Goal: Contribute content: Contribute content

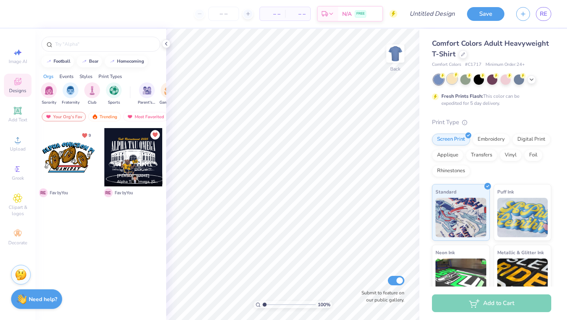
click at [447, 80] on div at bounding box center [452, 79] width 10 height 10
click at [461, 78] on div at bounding box center [466, 79] width 10 height 10
click at [483, 80] on div at bounding box center [479, 79] width 10 height 10
click at [493, 80] on div at bounding box center [492, 79] width 10 height 10
click at [501, 80] on div at bounding box center [506, 79] width 10 height 10
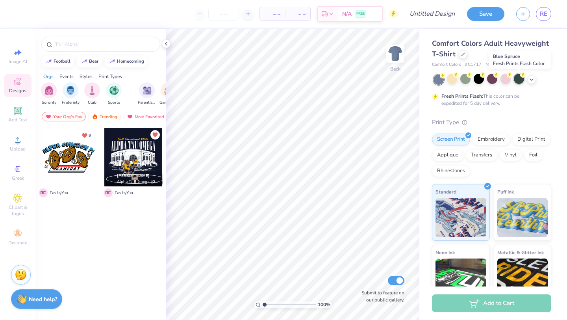
click at [520, 81] on div at bounding box center [519, 79] width 10 height 10
click at [503, 84] on div at bounding box center [493, 79] width 118 height 10
click at [507, 83] on div at bounding box center [506, 79] width 10 height 10
click at [518, 83] on div at bounding box center [519, 79] width 10 height 10
click at [532, 82] on div at bounding box center [531, 78] width 9 height 9
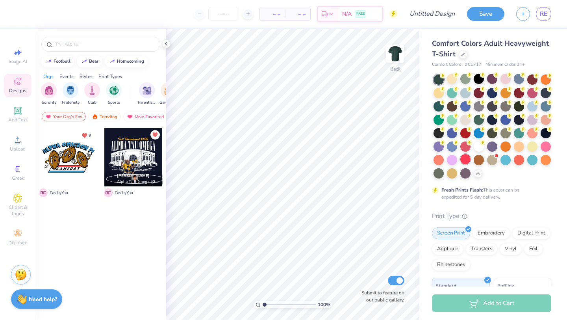
click at [461, 162] on div at bounding box center [466, 159] width 10 height 10
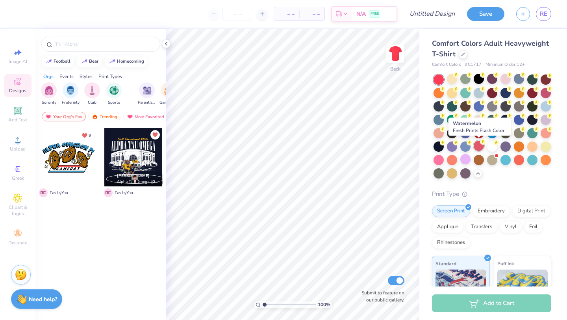
click at [459, 78] on circle at bounding box center [456, 75] width 6 height 6
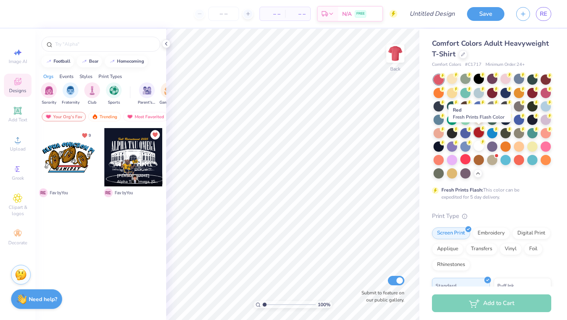
click at [478, 135] on div at bounding box center [479, 132] width 10 height 10
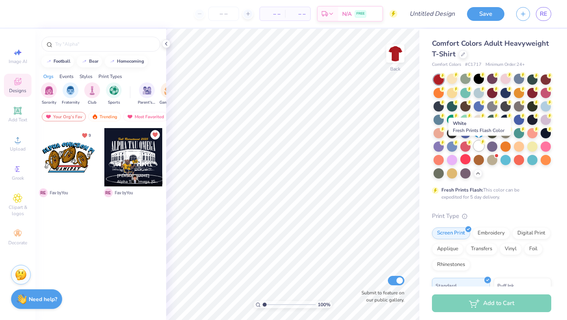
click at [478, 148] on div at bounding box center [479, 146] width 10 height 10
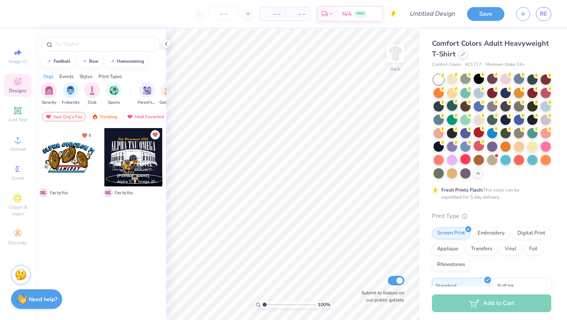
click at [449, 111] on div at bounding box center [493, 126] width 118 height 104
click at [450, 110] on div at bounding box center [452, 105] width 10 height 10
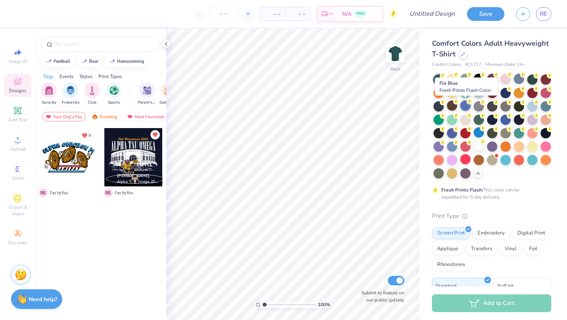
click at [463, 109] on div at bounding box center [466, 105] width 10 height 10
click at [450, 109] on div at bounding box center [452, 105] width 10 height 10
click at [488, 157] on div at bounding box center [492, 159] width 10 height 10
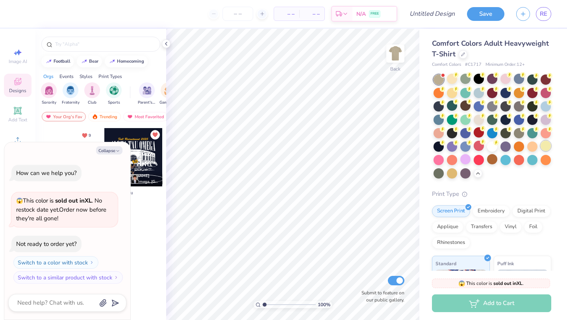
click at [544, 147] on div at bounding box center [546, 146] width 10 height 10
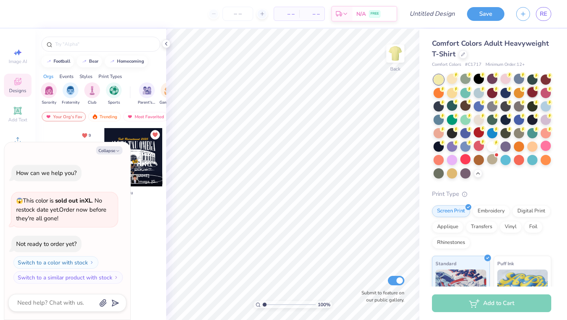
click at [531, 96] on div at bounding box center [532, 92] width 10 height 10
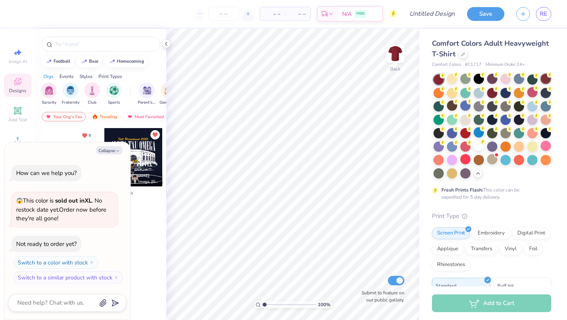
click at [541, 81] on div at bounding box center [546, 79] width 10 height 10
click at [515, 92] on div at bounding box center [519, 92] width 10 height 10
click at [435, 80] on div at bounding box center [439, 79] width 10 height 10
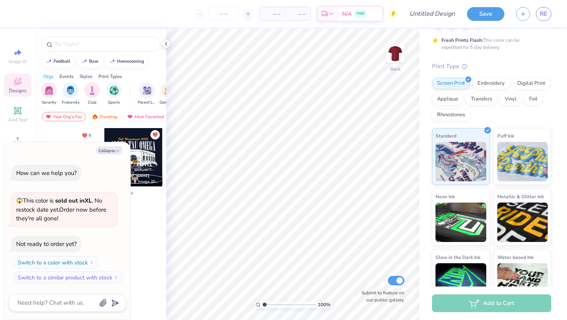
scroll to position [169, 0]
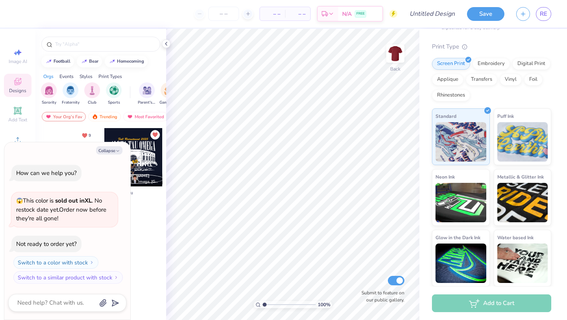
click at [152, 151] on div at bounding box center [133, 157] width 58 height 58
click at [111, 150] on button "Collapse" at bounding box center [109, 150] width 26 height 8
type textarea "x"
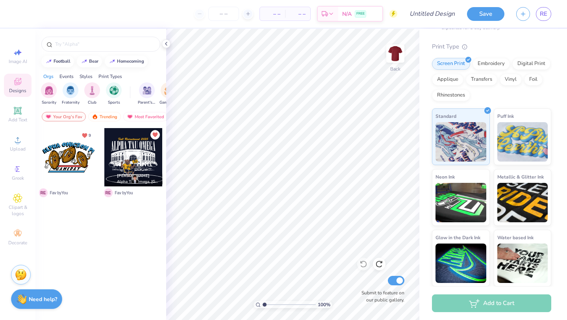
click at [81, 151] on div at bounding box center [68, 157] width 58 height 58
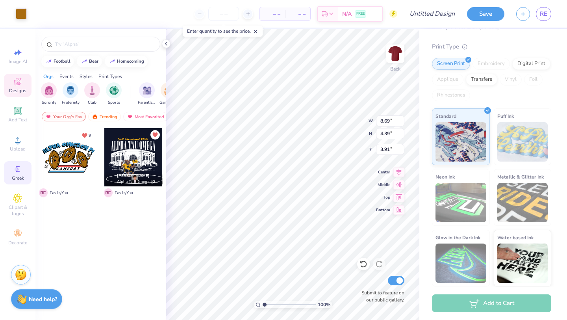
click at [13, 166] on icon at bounding box center [17, 168] width 9 height 9
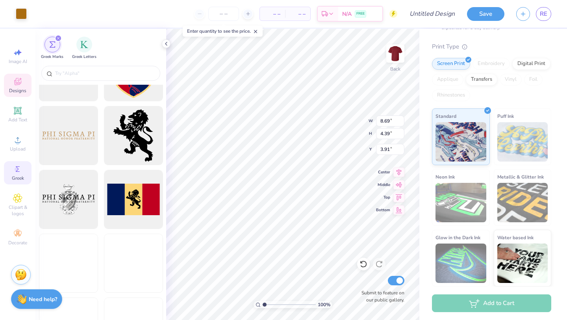
scroll to position [624, 0]
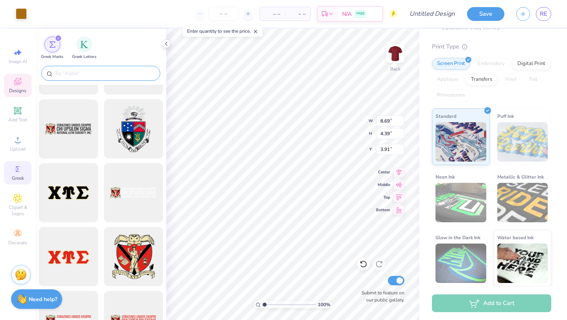
click at [95, 68] on div at bounding box center [100, 73] width 119 height 15
click at [98, 78] on div at bounding box center [100, 73] width 119 height 15
click at [97, 75] on input "text" at bounding box center [104, 73] width 101 height 8
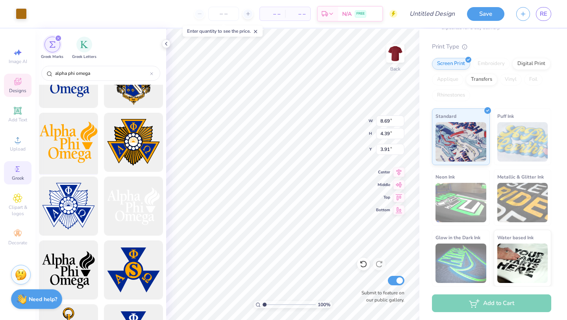
scroll to position [106, 0]
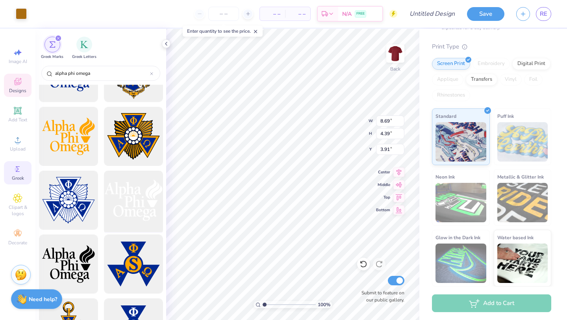
type input "alpha phi omega"
click at [126, 215] on div at bounding box center [133, 200] width 65 height 65
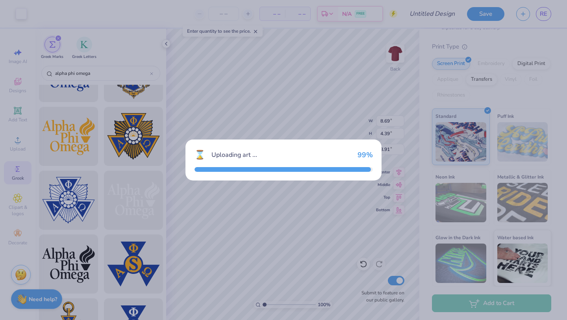
type input "14.17"
type input "10.12"
type input "3.00"
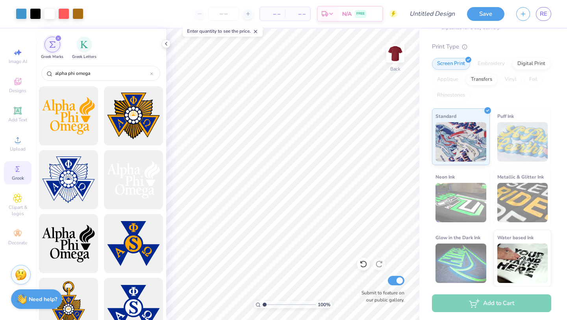
scroll to position [0, 0]
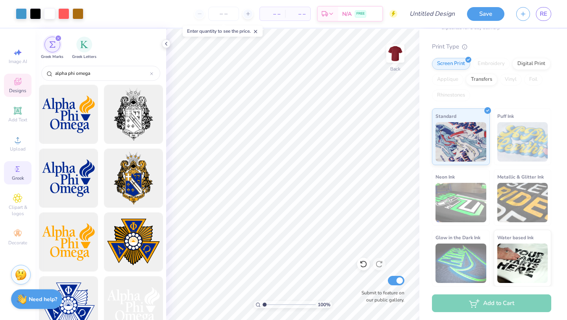
click at [13, 91] on span "Designs" at bounding box center [17, 90] width 17 height 6
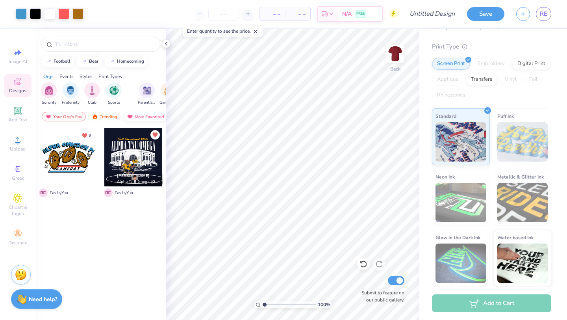
click at [144, 114] on div "Most Favorited" at bounding box center [145, 116] width 45 height 9
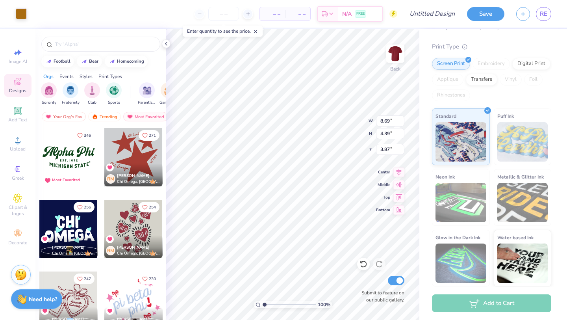
type input "8.69"
type input "4.39"
type input "3.87"
type input "8.69"
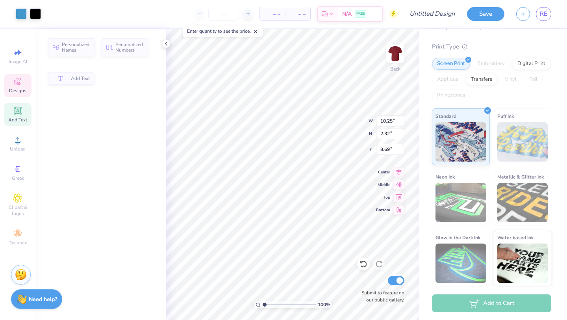
type input "10.25"
type input "2.32"
type input "3.00"
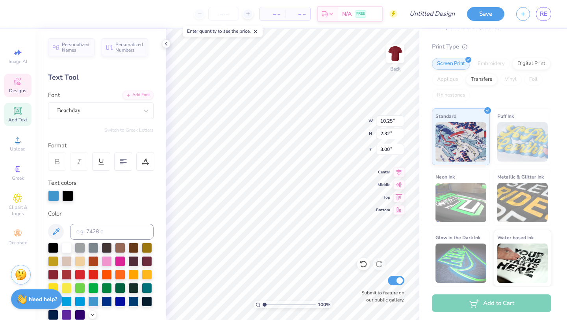
scroll to position [0, 2]
type textarea "Alpha Phi Omega"
type input "4.00"
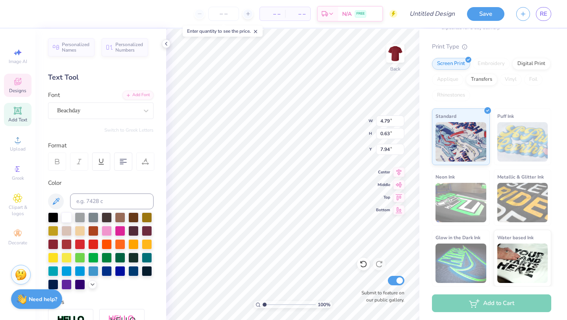
scroll to position [0, 0]
type textarea "G"
type textarea "Fall 2025 rush"
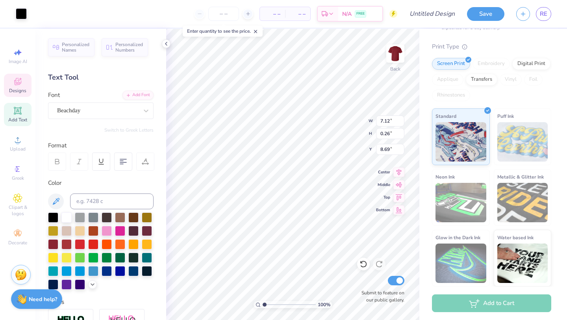
type input "7.87"
type input "1.44"
type input "7.85"
type input "3.55"
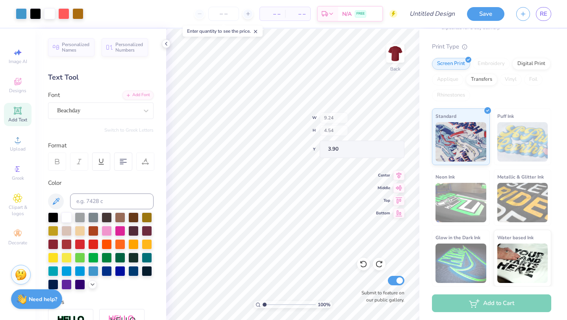
type input "3.90"
type input "3.69"
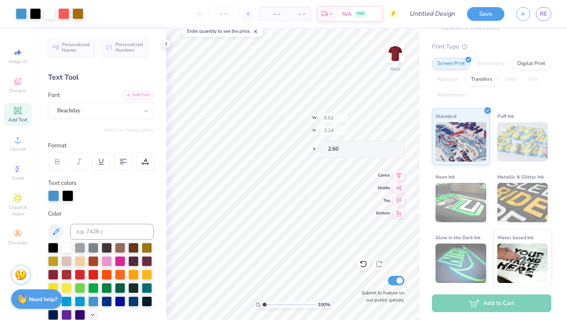
type input "2.60"
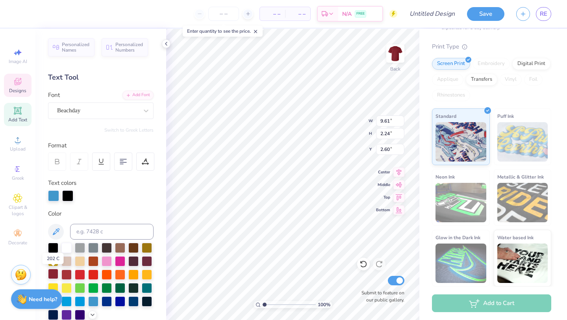
click at [54, 274] on div at bounding box center [53, 274] width 10 height 10
type input "4.85"
type input "0.63"
type input "7.94"
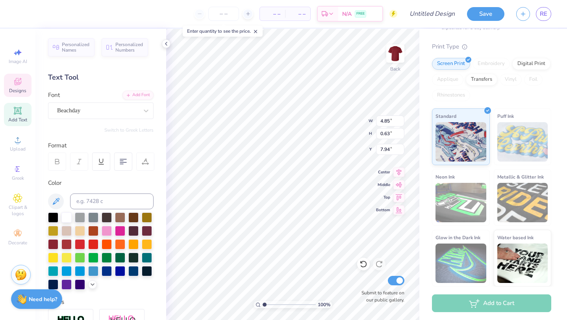
click at [160, 206] on div "Personalized Names Personalized Numbers Text Tool Add Font Font Beachday Switch…" at bounding box center [100, 174] width 131 height 291
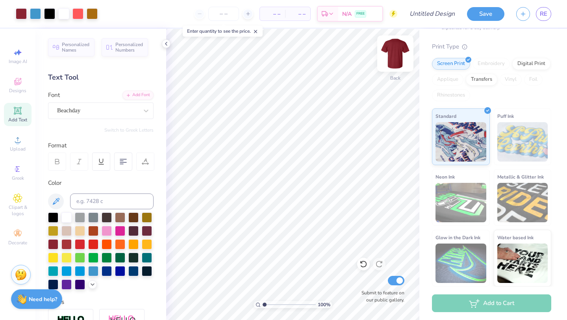
click at [394, 51] on img at bounding box center [396, 54] width 32 height 32
click at [394, 65] on div at bounding box center [395, 53] width 36 height 36
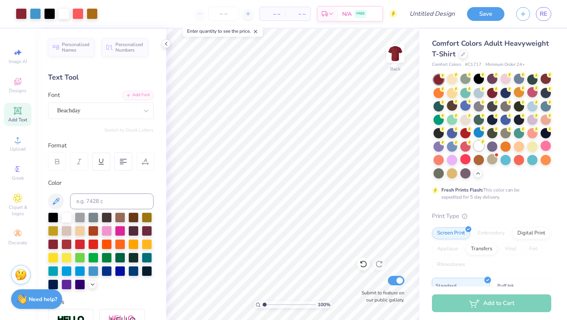
click at [475, 145] on div at bounding box center [479, 146] width 10 height 10
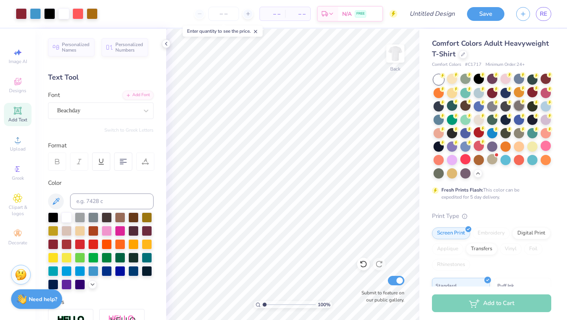
click at [518, 108] on div at bounding box center [519, 105] width 10 height 10
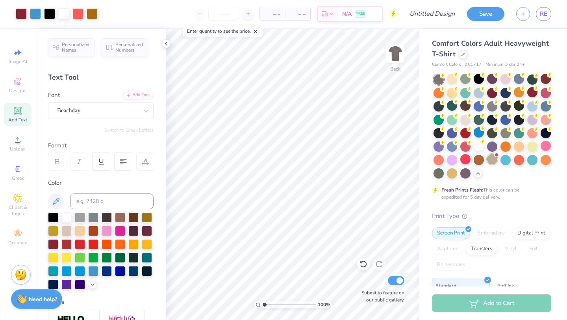
click at [488, 162] on div at bounding box center [492, 159] width 10 height 10
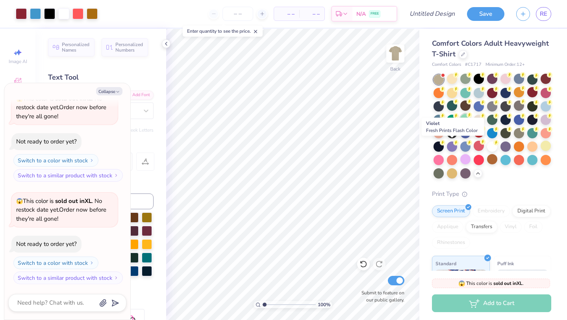
scroll to position [1, 0]
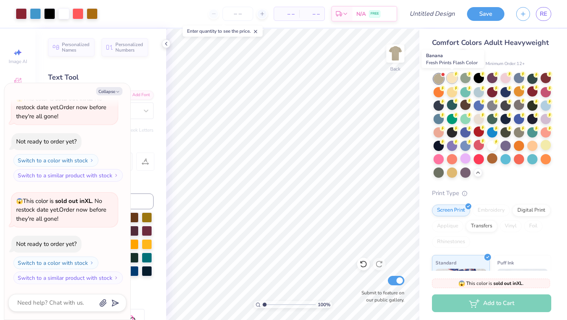
click at [454, 79] on div at bounding box center [452, 78] width 10 height 10
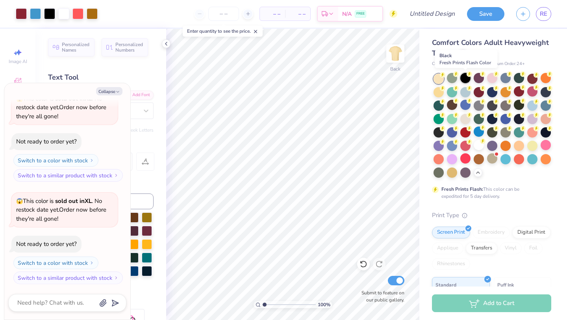
click at [464, 79] on div at bounding box center [466, 78] width 10 height 10
click at [523, 80] on div at bounding box center [519, 78] width 10 height 10
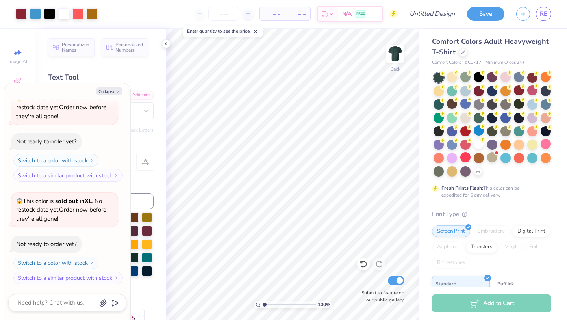
scroll to position [2, 0]
click at [463, 133] on div at bounding box center [466, 130] width 10 height 10
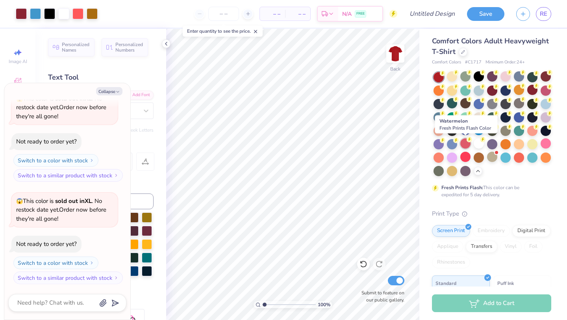
click at [463, 147] on div at bounding box center [466, 143] width 10 height 10
click at [479, 147] on div at bounding box center [479, 143] width 10 height 10
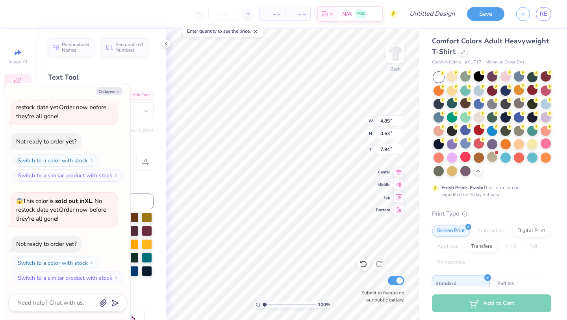
scroll to position [0, 2]
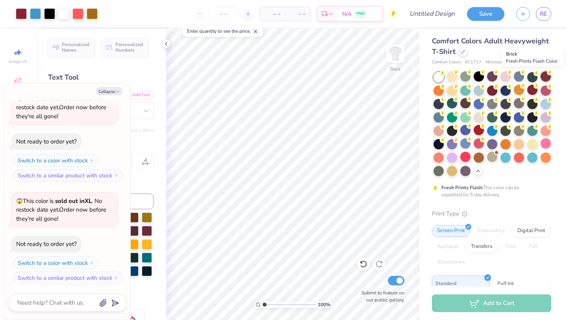
click at [545, 77] on div at bounding box center [546, 76] width 10 height 10
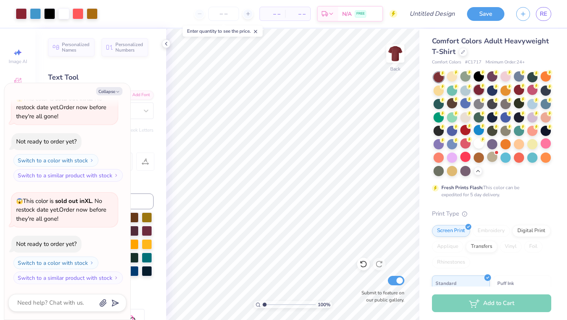
click at [480, 94] on div at bounding box center [479, 90] width 10 height 10
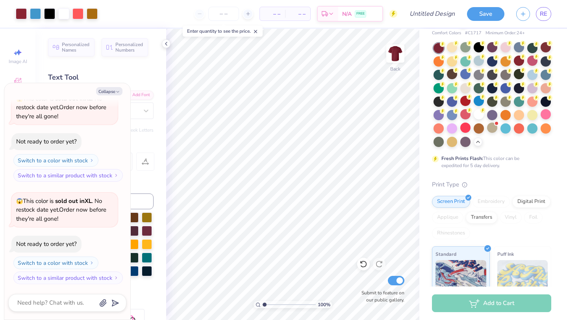
scroll to position [32, 0]
click at [477, 143] on icon at bounding box center [478, 140] width 6 height 6
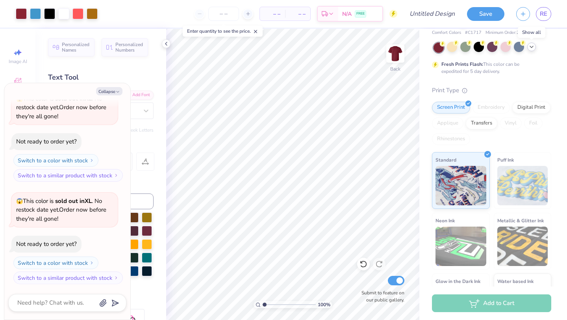
click at [531, 49] on icon at bounding box center [532, 47] width 6 height 6
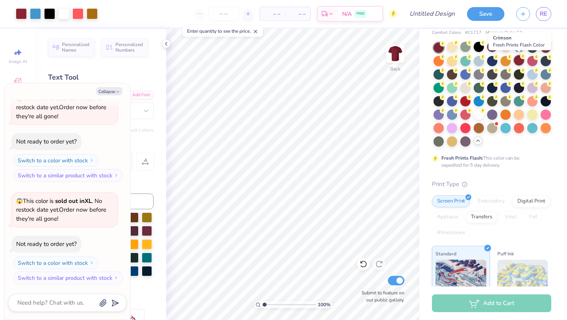
click at [515, 63] on div at bounding box center [519, 60] width 10 height 10
click at [464, 100] on div at bounding box center [466, 100] width 10 height 10
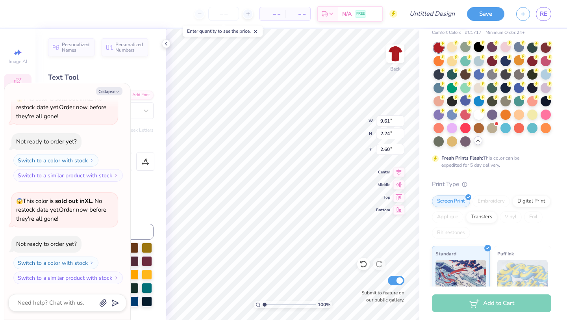
scroll to position [0, 2]
click at [108, 90] on button "Collapse" at bounding box center [109, 91] width 26 height 8
type textarea "x"
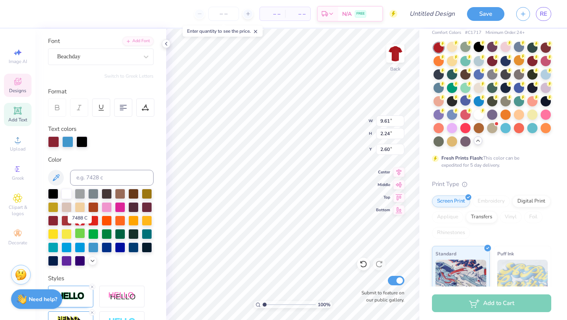
scroll to position [54, 0]
click at [67, 195] on div at bounding box center [66, 193] width 10 height 10
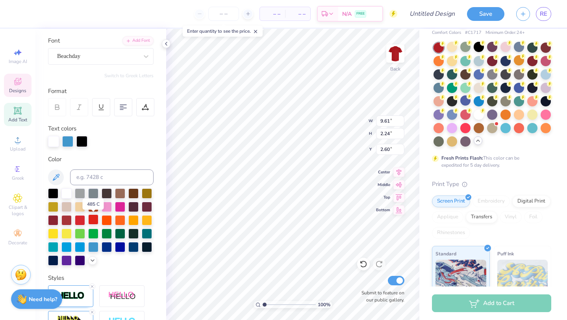
click at [88, 219] on div at bounding box center [93, 219] width 10 height 10
click at [80, 223] on div at bounding box center [80, 219] width 10 height 10
click at [69, 219] on div at bounding box center [66, 219] width 10 height 10
click at [67, 196] on div at bounding box center [66, 193] width 10 height 10
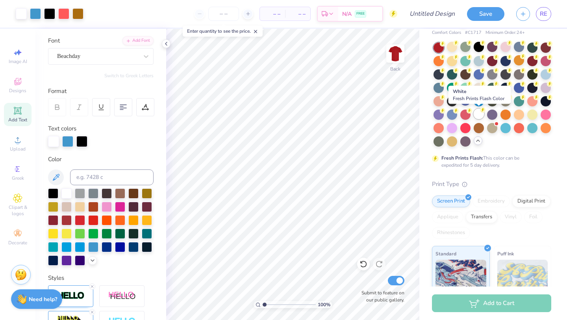
click at [477, 113] on div at bounding box center [479, 114] width 10 height 10
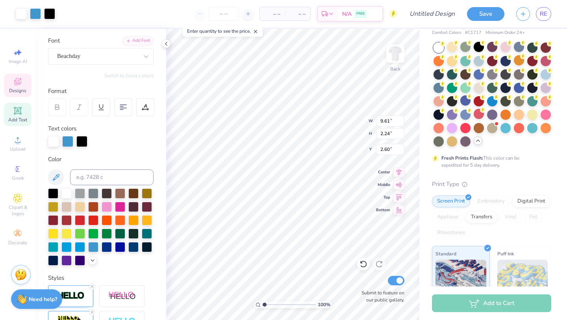
type input "9.61"
type input "2.24"
type input "2.60"
click at [68, 219] on div at bounding box center [66, 219] width 10 height 10
click at [89, 221] on div at bounding box center [93, 219] width 10 height 10
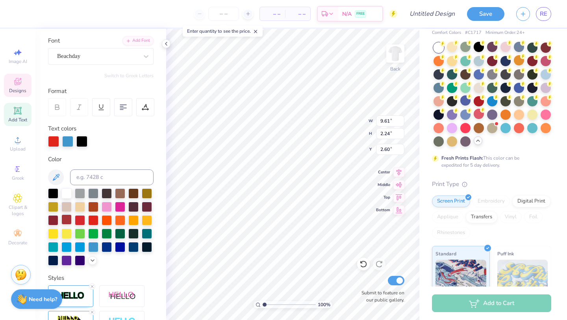
click at [66, 218] on div at bounding box center [66, 219] width 10 height 10
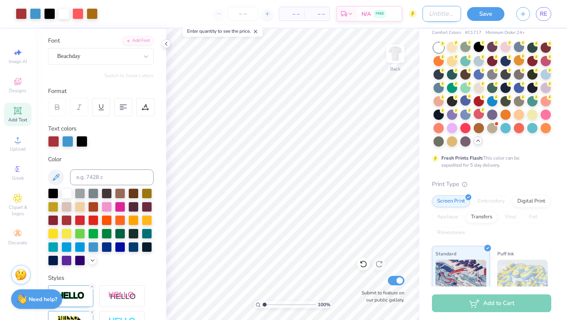
click at [439, 18] on input "Design Title" at bounding box center [442, 14] width 39 height 16
click at [440, 15] on input "Design Title" at bounding box center [442, 14] width 39 height 16
type input "apo"
click at [492, 11] on button "Save" at bounding box center [485, 13] width 37 height 14
click at [495, 12] on div "Save" at bounding box center [485, 14] width 37 height 14
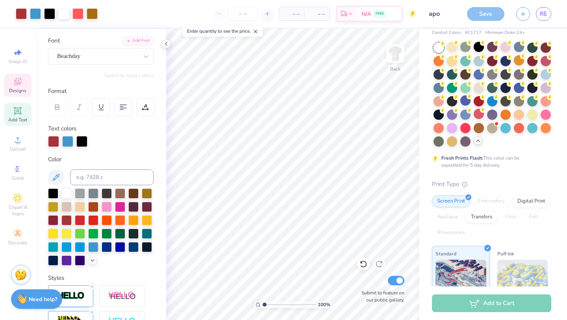
click at [15, 89] on span "Designs" at bounding box center [17, 90] width 17 height 6
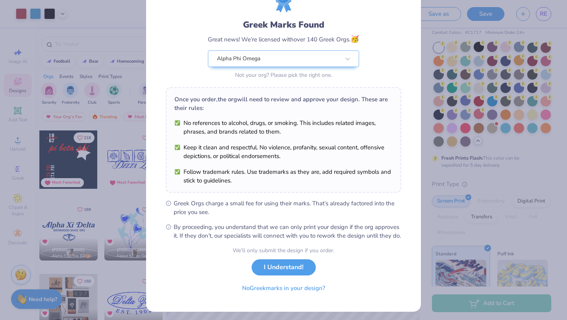
scroll to position [37, 0]
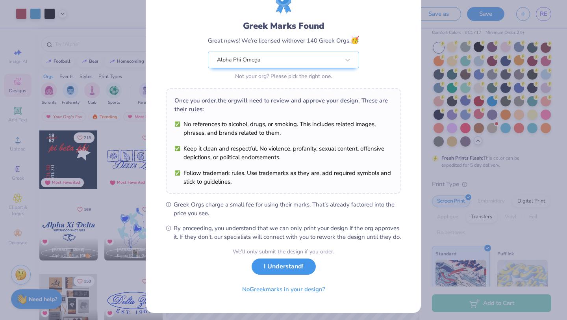
click at [280, 275] on button "I Understand!" at bounding box center [284, 266] width 64 height 16
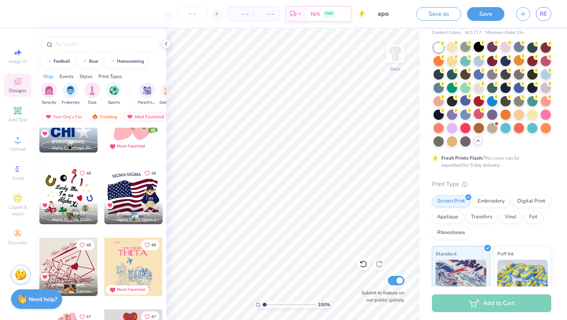
scroll to position [3333, 0]
click at [131, 194] on div at bounding box center [133, 194] width 58 height 58
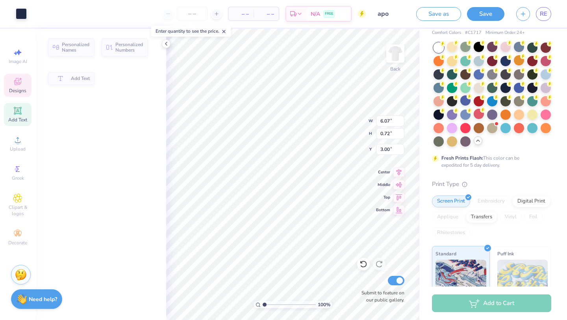
type input "6.07"
type input "0.72"
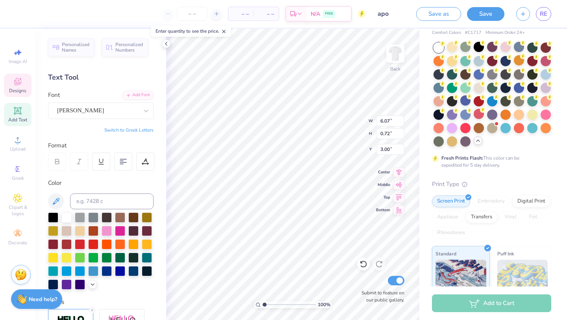
scroll to position [0, 0]
type textarea "S"
type textarea "a"
type textarea "A"
type textarea "Alpha"
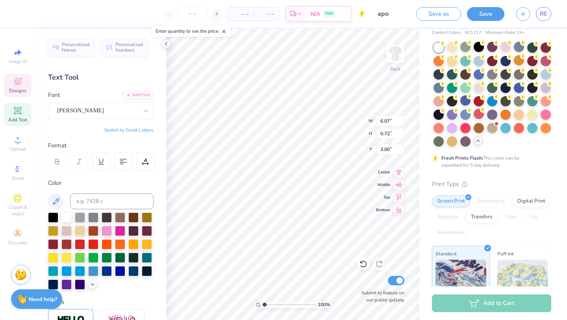
type textarea "al"
click at [18, 92] on span "Designs" at bounding box center [17, 90] width 17 height 6
click at [19, 83] on icon at bounding box center [17, 81] width 9 height 9
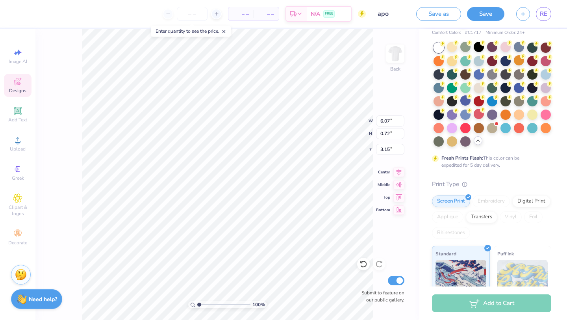
type input "0.58"
type input "0.43"
type input "3.15"
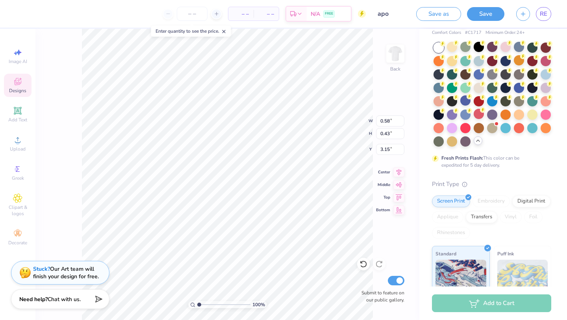
click at [17, 79] on icon at bounding box center [17, 81] width 9 height 9
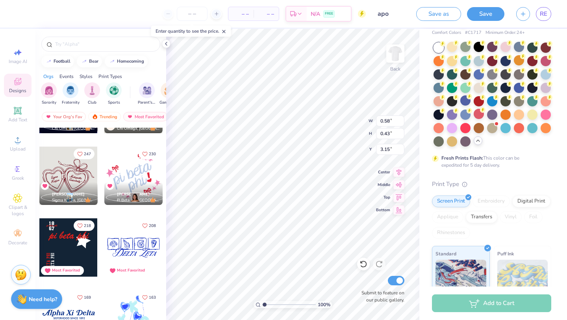
scroll to position [269, 0]
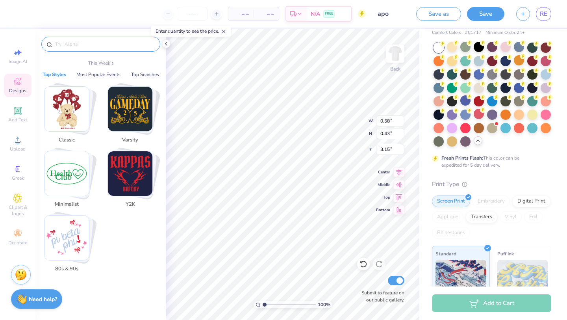
click at [129, 44] on input "text" at bounding box center [104, 44] width 101 height 8
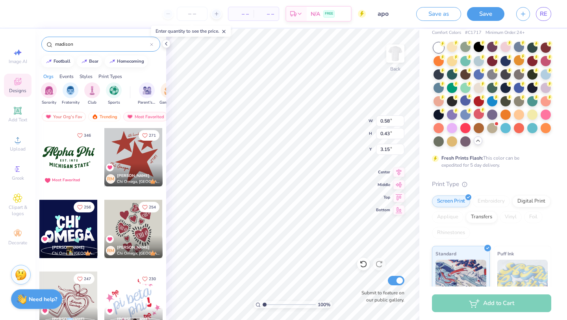
type input "madison"
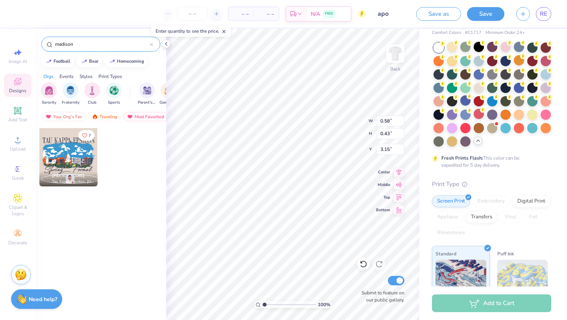
type input "7.40"
type input "3.36"
type input "4.08"
click at [23, 89] on span "Designs" at bounding box center [17, 90] width 17 height 6
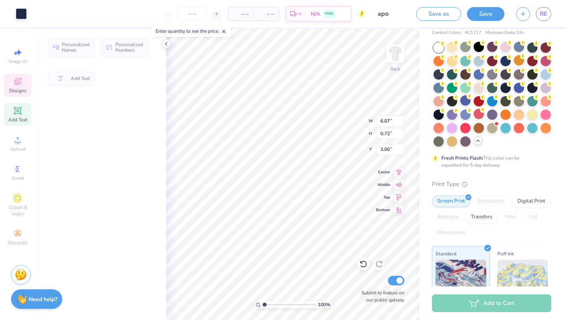
type input "6.07"
type input "0.72"
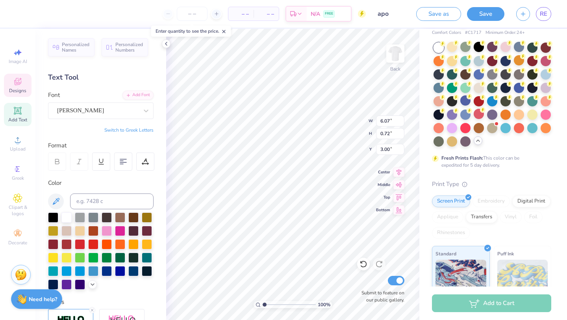
scroll to position [0, 0]
type textarea "S"
type textarea "a"
type textarea "Alpha Phi Omega"
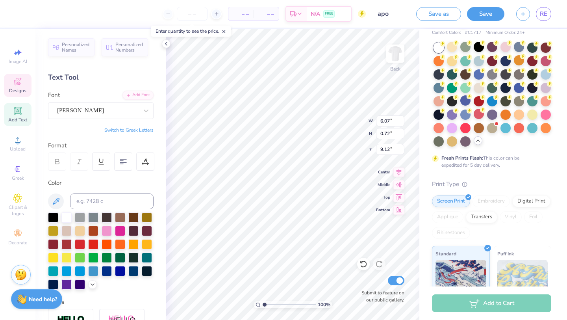
type input "3.03"
type input "0.25"
type input "9.12"
type textarea "P"
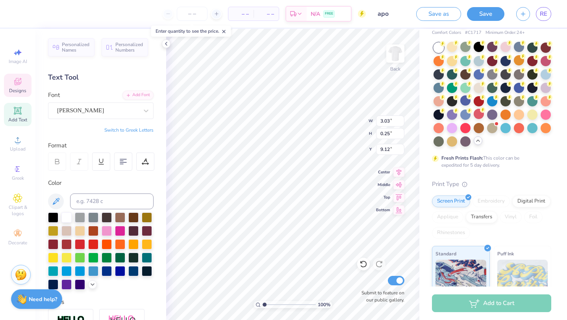
scroll to position [0, 2]
type textarea "Fall 2025 Rush"
click at [165, 201] on div "Personalized Names Personalized Numbers Text Tool Add Font Font Arno Pro Switch…" at bounding box center [100, 174] width 131 height 291
type input "2.08"
type input "0.27"
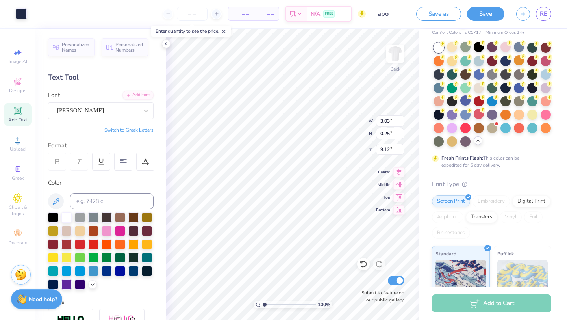
type input "9.10"
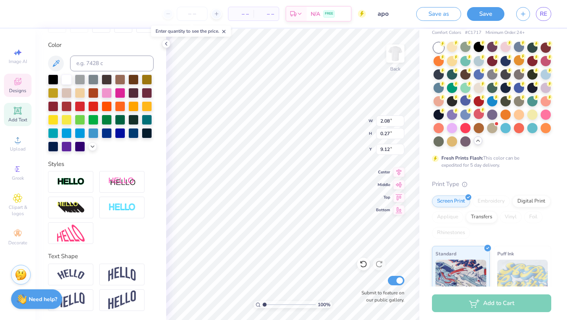
click at [193, 15] on input "number" at bounding box center [192, 14] width 31 height 14
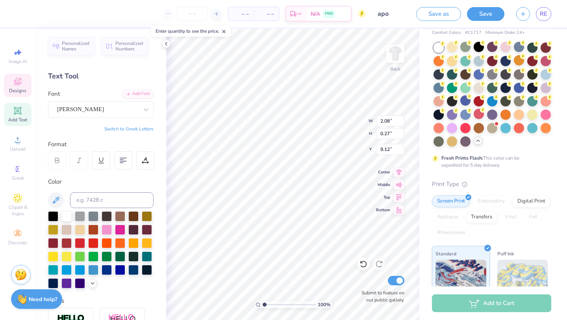
scroll to position [0, 0]
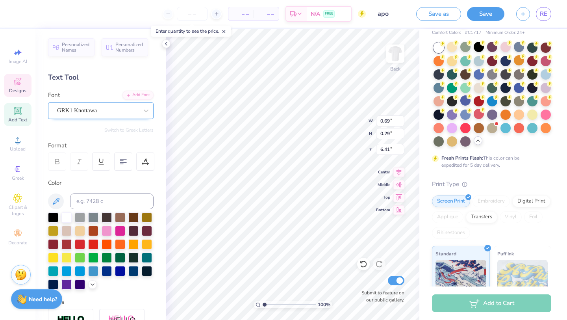
click at [116, 116] on div "GRK1 Knottawa" at bounding box center [97, 110] width 83 height 12
click at [119, 113] on div "GRK1 Knottawa" at bounding box center [97, 110] width 81 height 9
click at [138, 113] on div "GRK1 Knottawa" at bounding box center [97, 110] width 83 height 12
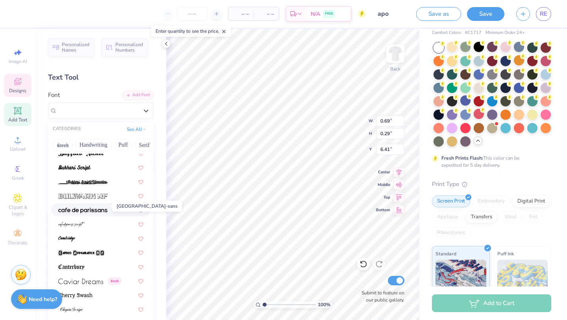
scroll to position [850, 0]
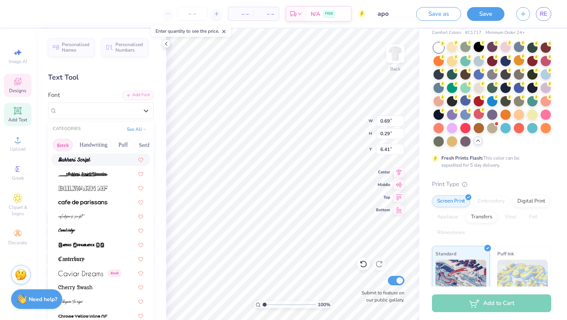
click at [64, 143] on button "Greek" at bounding box center [63, 145] width 20 height 13
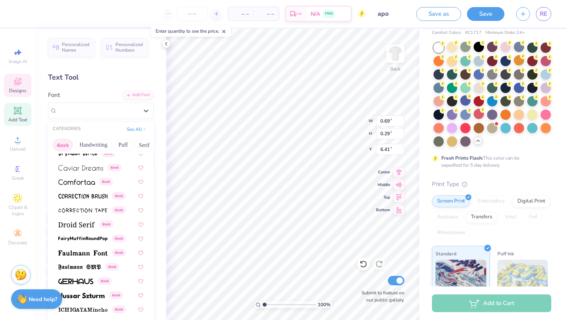
scroll to position [0, 0]
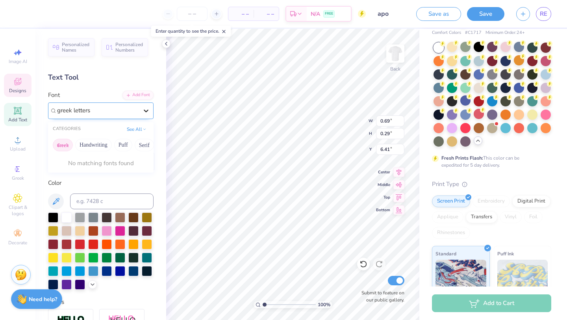
type input "greek letters"
click at [150, 110] on div at bounding box center [146, 111] width 14 height 14
click at [119, 109] on div "GRK1 Knottawa" at bounding box center [97, 110] width 83 height 12
click at [119, 110] on div "GRK1 Knottawa" at bounding box center [97, 110] width 81 height 9
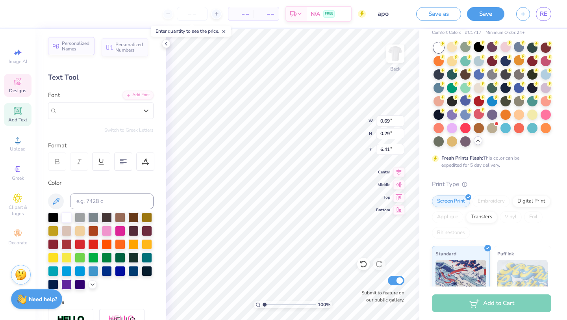
click at [75, 49] on span "Personalized Names" at bounding box center [76, 46] width 28 height 11
click at [78, 49] on span "Personalized Names" at bounding box center [76, 47] width 28 height 11
click at [125, 42] on span "Personalized Numbers" at bounding box center [129, 47] width 28 height 11
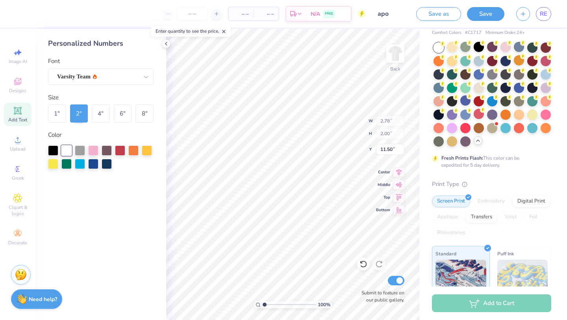
type input "2.78"
type input "2.00"
type input "11.50"
type input "12.43"
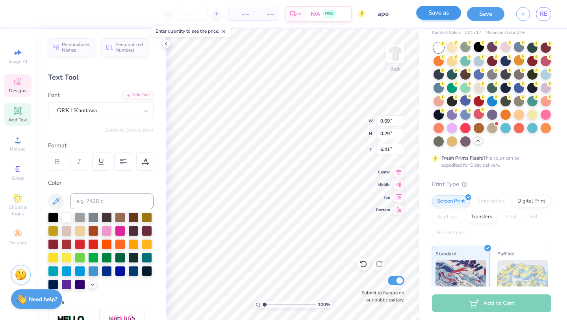
type textarea "S"
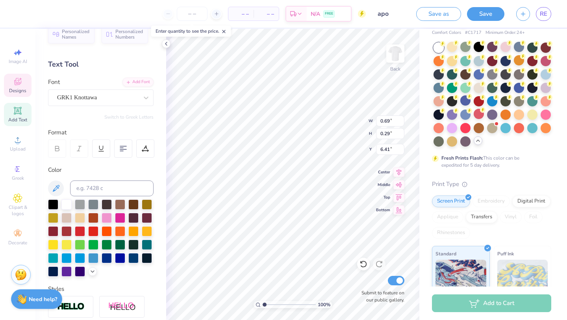
scroll to position [15, 0]
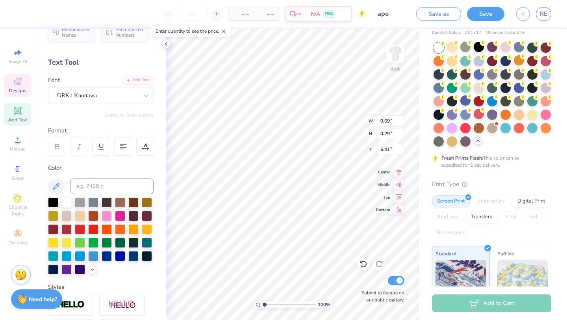
type textarea "k"
type textarea "A"
type textarea "s"
type textarea "a"
type textarea "p"
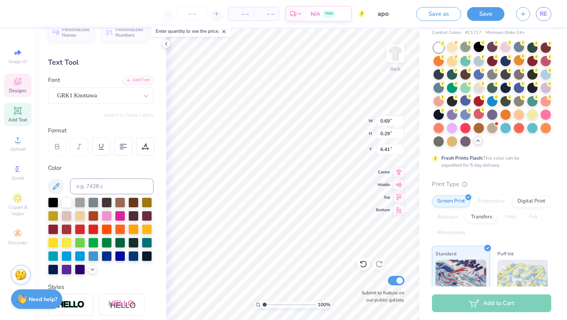
type textarea "a"
type textarea "P"
type textarea "A"
type textarea "$"
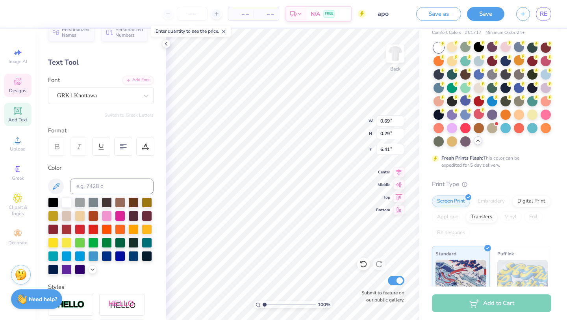
type textarea "4"
click at [148, 96] on icon at bounding box center [146, 96] width 8 height 8
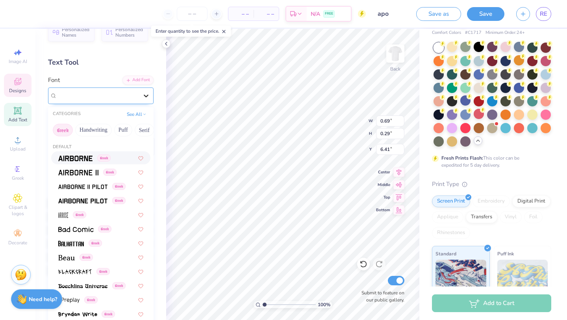
click at [148, 96] on icon at bounding box center [146, 96] width 8 height 8
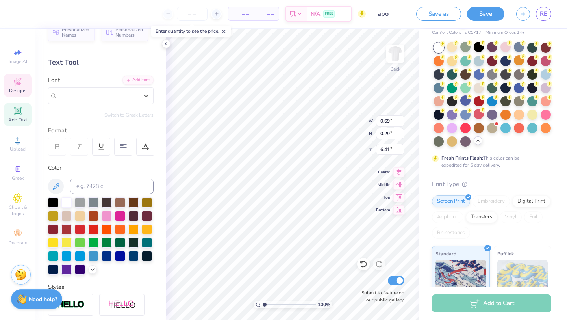
type input "A"
type input "7.40"
type input "3.36"
type input "4.08"
type textarea "a"
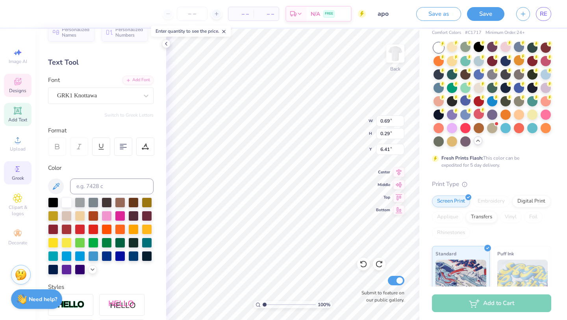
click at [20, 171] on icon at bounding box center [17, 168] width 9 height 9
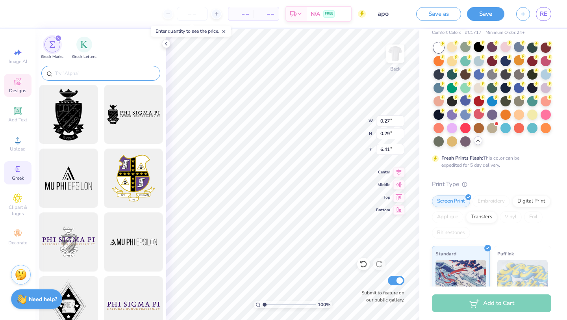
click at [100, 77] on input "text" at bounding box center [104, 73] width 101 height 8
click at [80, 53] on span "Greek Letters" at bounding box center [84, 56] width 24 height 6
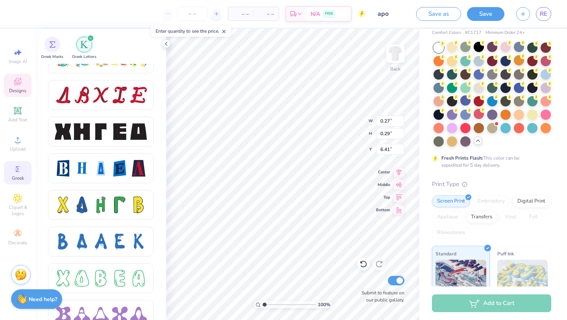
scroll to position [1000, 0]
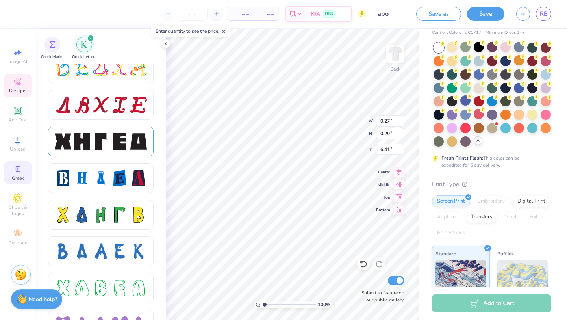
click at [106, 144] on div at bounding box center [101, 141] width 17 height 17
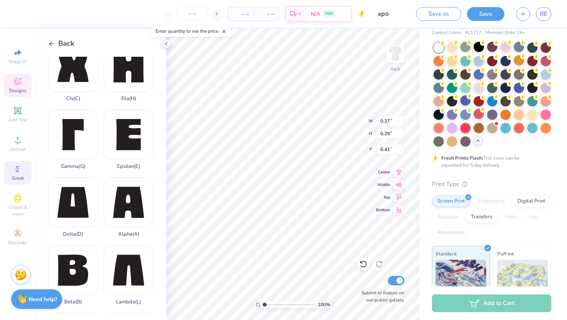
scroll to position [38, 0]
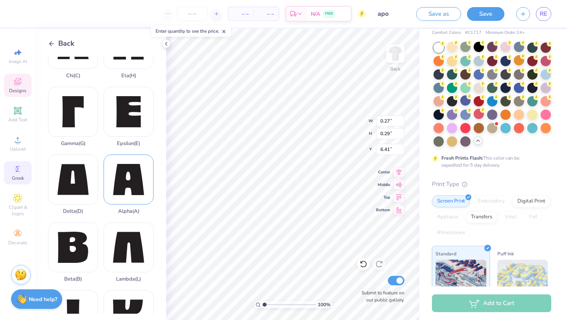
click at [131, 171] on div "Alpha ( A )" at bounding box center [129, 184] width 50 height 60
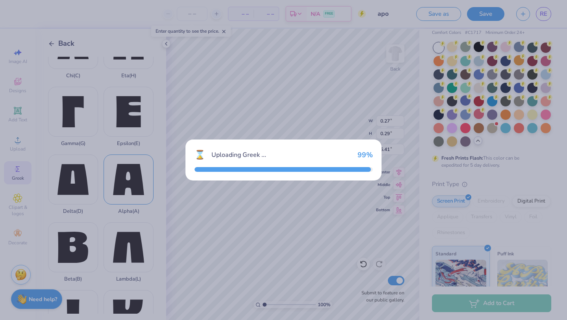
type input "3.13"
type input "3.15"
type input "10.93"
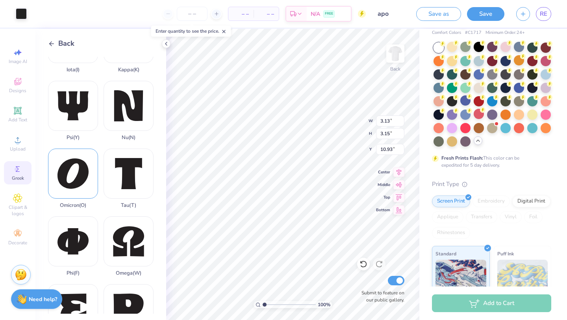
scroll to position [415, 0]
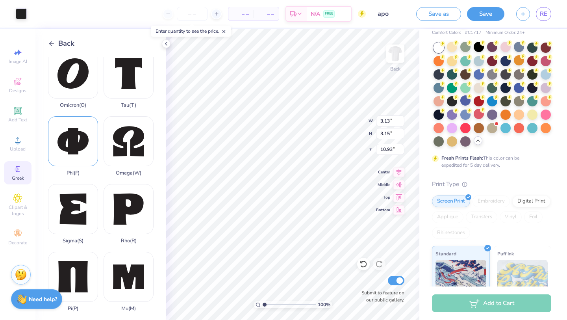
click at [88, 162] on div "Phi ( F )" at bounding box center [73, 146] width 50 height 60
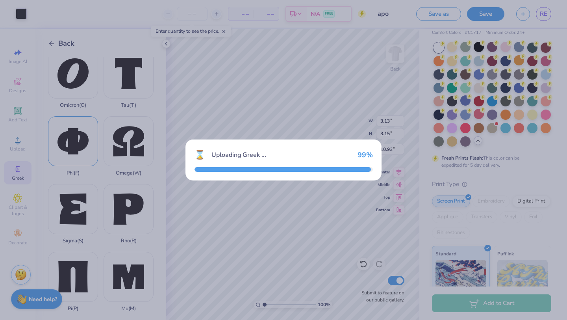
type input "3.72"
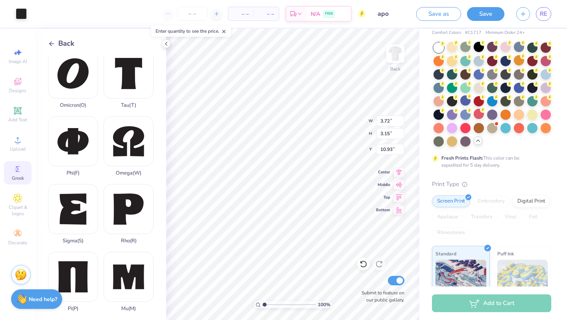
click at [119, 139] on div "Omega ( W )" at bounding box center [129, 146] width 50 height 60
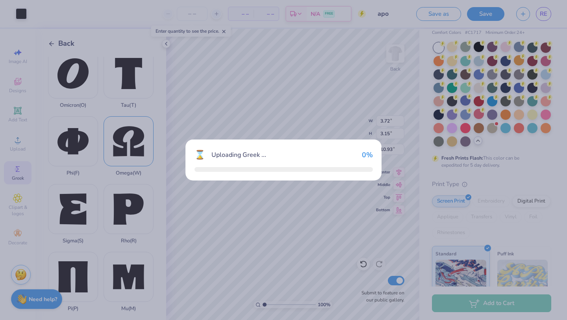
type input "14.45"
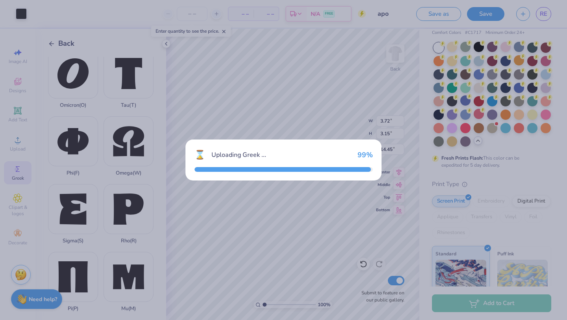
type input "3.31"
type input "3.19"
type input "10.90"
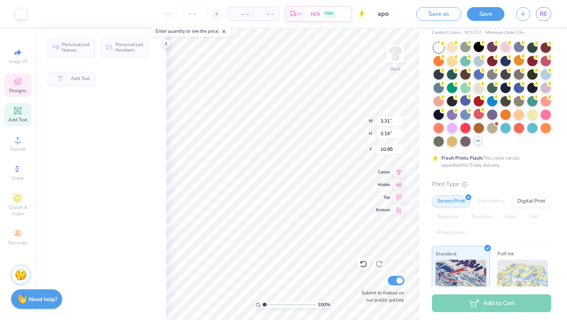
type input "0.13"
type input "0.14"
type input "6.41"
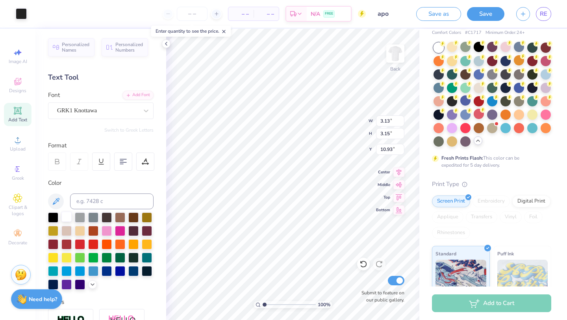
click at [67, 217] on div at bounding box center [66, 217] width 10 height 10
click at [68, 219] on div at bounding box center [66, 217] width 10 height 10
type input "3.72"
type input "14.46"
